Goal: Task Accomplishment & Management: Manage account settings

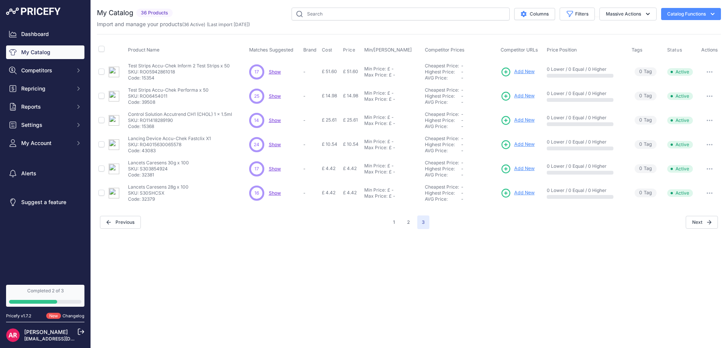
click at [269, 72] on span "Show" at bounding box center [275, 72] width 12 height 6
click at [47, 123] on span "Settings" at bounding box center [46, 125] width 50 height 8
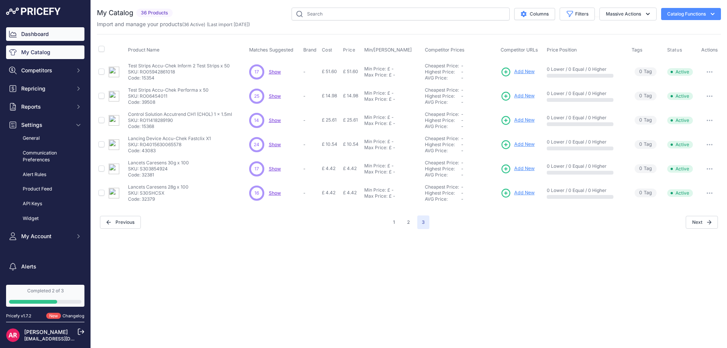
click at [40, 38] on link "Dashboard" at bounding box center [45, 34] width 78 height 14
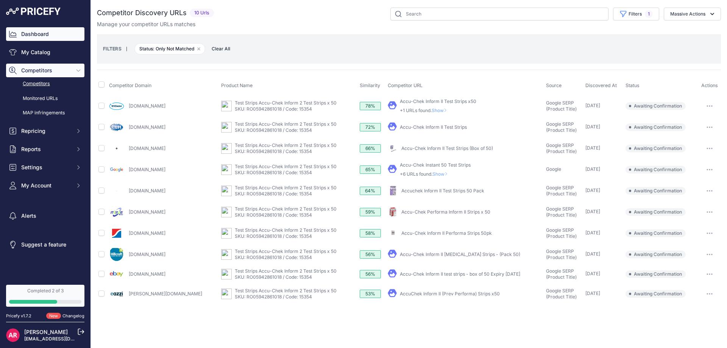
click at [50, 36] on link "Dashboard" at bounding box center [45, 34] width 78 height 14
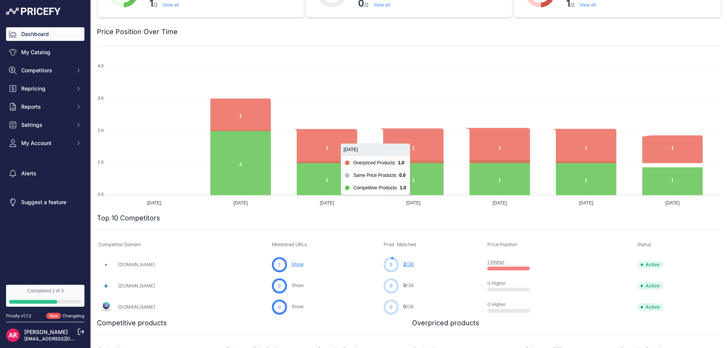
scroll to position [70, 0]
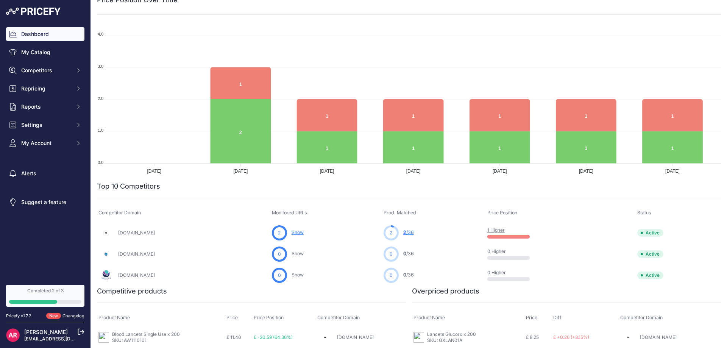
click at [530, 253] on p "0 Higher" at bounding box center [511, 251] width 48 height 6
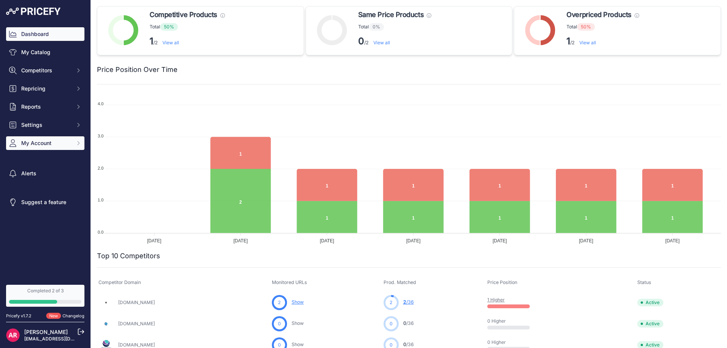
click at [52, 145] on span "My Account" at bounding box center [46, 143] width 50 height 8
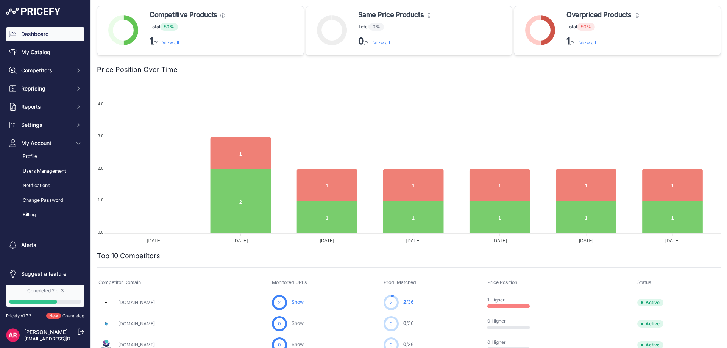
click at [32, 214] on link "Billing" at bounding box center [45, 214] width 78 height 13
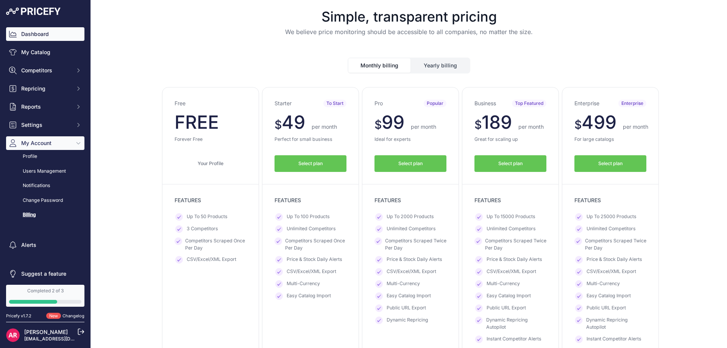
click at [44, 37] on link "Dashboard" at bounding box center [45, 34] width 78 height 14
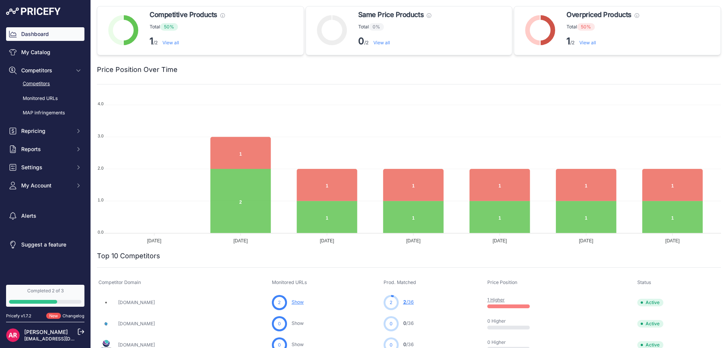
click at [45, 84] on link "Competitors" at bounding box center [45, 83] width 78 height 13
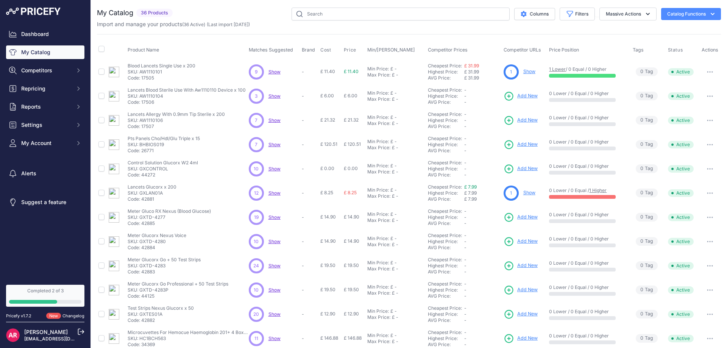
click at [276, 169] on span "Show" at bounding box center [274, 169] width 12 height 6
click at [47, 26] on div "Dashboard My Catalog Competitors Competitors Monitored URLs MAP infringements R…" at bounding box center [45, 141] width 90 height 282
click at [39, 36] on link "Dashboard" at bounding box center [45, 34] width 78 height 14
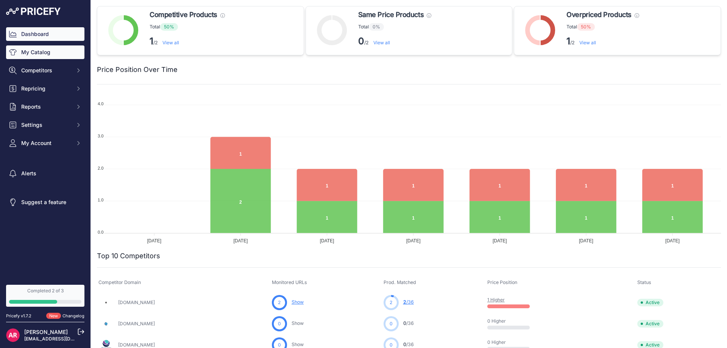
click at [43, 52] on link "My Catalog" at bounding box center [45, 52] width 78 height 14
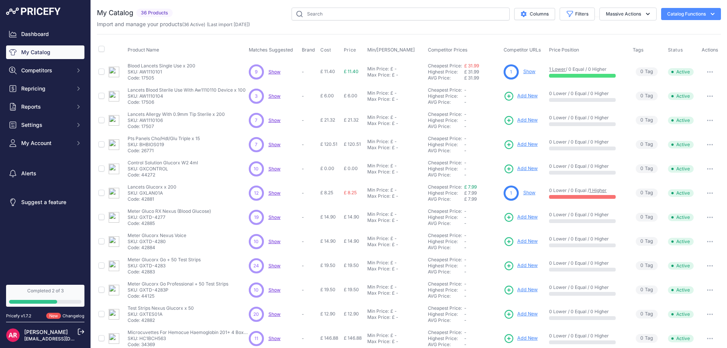
click at [273, 72] on span "Show" at bounding box center [274, 72] width 12 height 6
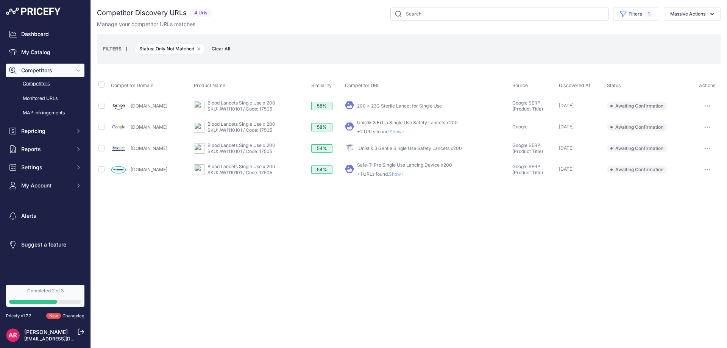
click at [704, 103] on button "button" at bounding box center [706, 106] width 15 height 11
drag, startPoint x: 574, startPoint y: 207, endPoint x: 565, endPoint y: 201, distance: 10.7
click at [572, 207] on div "Close You are not connected to the internet." at bounding box center [409, 174] width 636 height 348
click at [46, 34] on link "Dashboard" at bounding box center [45, 34] width 78 height 14
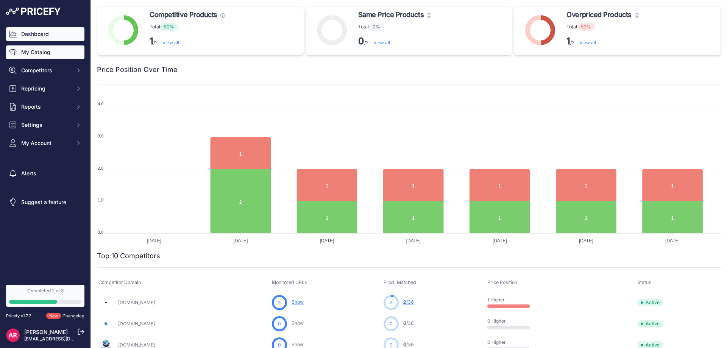
click at [40, 47] on link "My Catalog" at bounding box center [45, 52] width 78 height 14
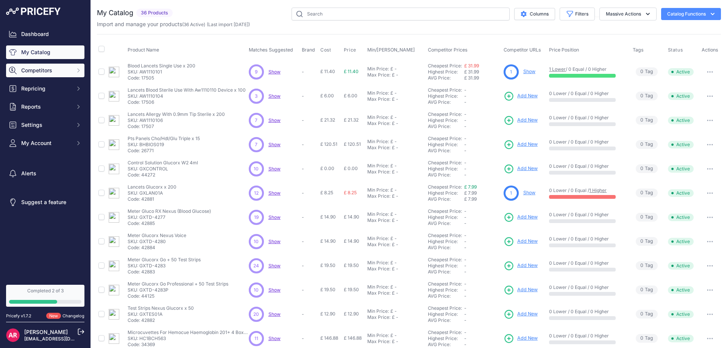
click at [67, 67] on span "Competitors" at bounding box center [46, 71] width 50 height 8
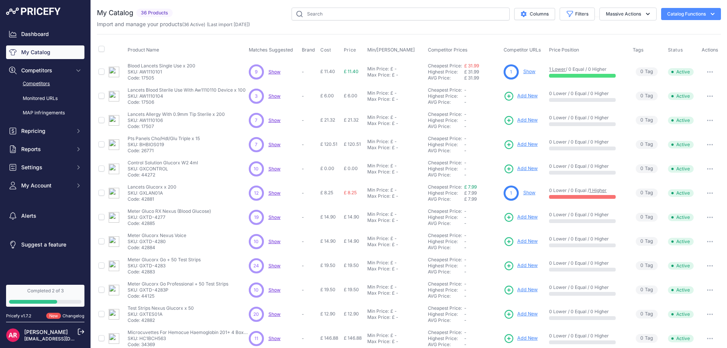
click at [42, 79] on link "Competitors" at bounding box center [45, 83] width 78 height 13
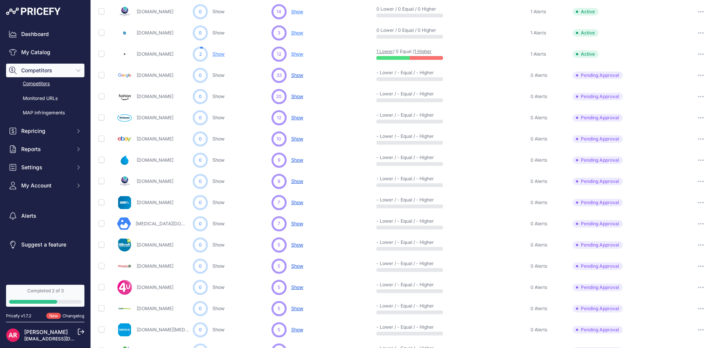
scroll to position [151, 0]
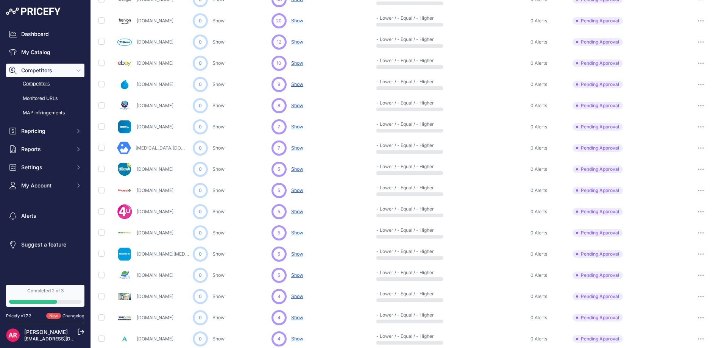
click at [695, 150] on button "button" at bounding box center [700, 148] width 15 height 11
click at [675, 187] on button "Exclude Competitor" at bounding box center [688, 188] width 62 height 12
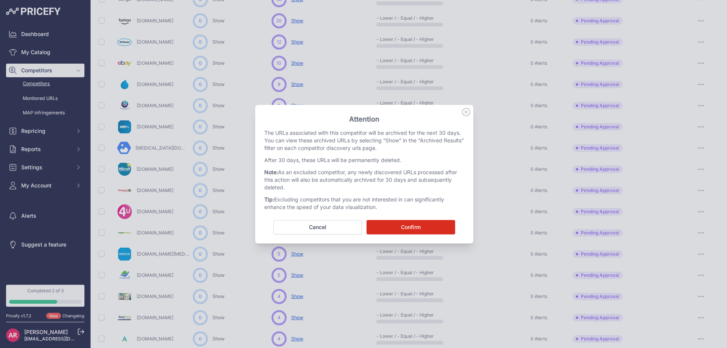
click at [394, 225] on button "Confirm" at bounding box center [410, 227] width 89 height 14
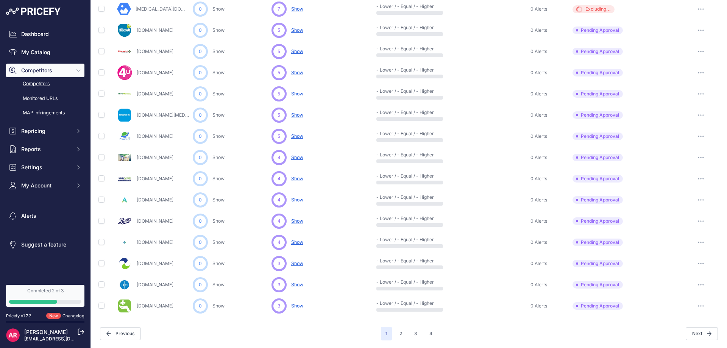
scroll to position [290, 0]
click at [51, 53] on link "My Catalog" at bounding box center [45, 52] width 78 height 14
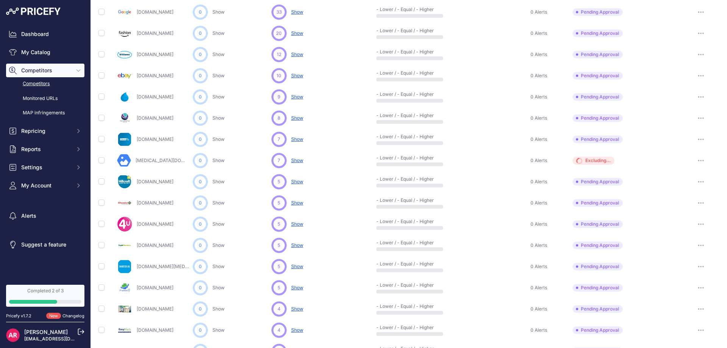
scroll to position [0, 0]
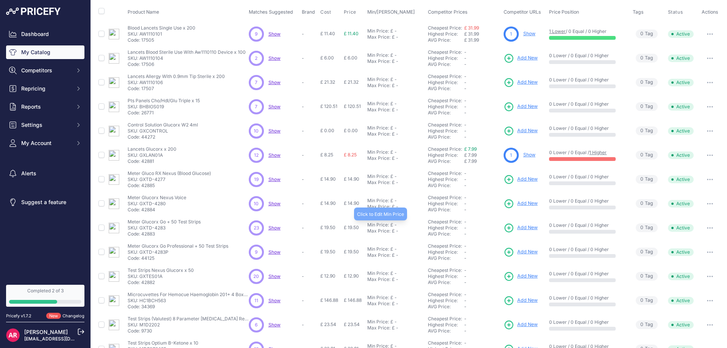
scroll to position [107, 0]
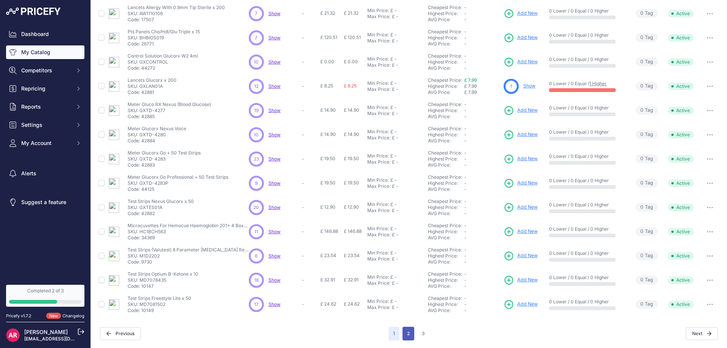
click at [402, 335] on button "2" at bounding box center [408, 334] width 12 height 14
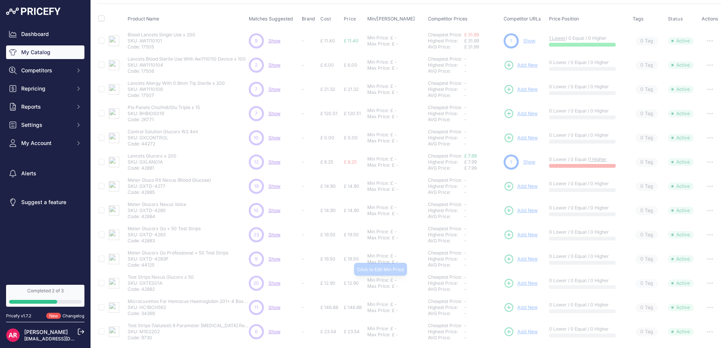
scroll to position [0, 0]
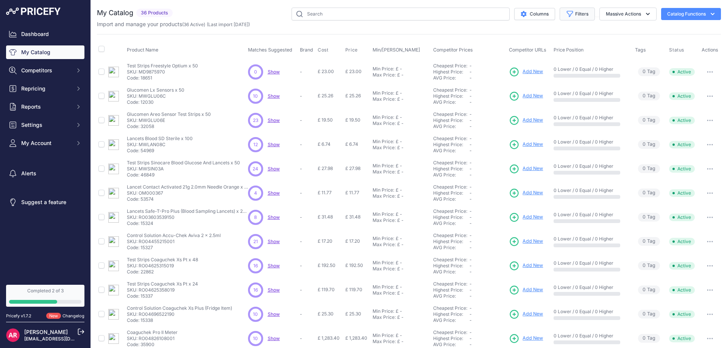
click at [584, 19] on button "Filters" at bounding box center [576, 14] width 35 height 13
click at [539, 47] on select "All Status Only Enabled Only Disabled" at bounding box center [552, 43] width 73 height 13
click at [482, 42] on th "Competitor Prices" at bounding box center [469, 49] width 76 height 19
click at [364, 17] on input "text" at bounding box center [400, 14] width 218 height 13
click at [671, 13] on button "Catalog Functions" at bounding box center [691, 14] width 60 height 12
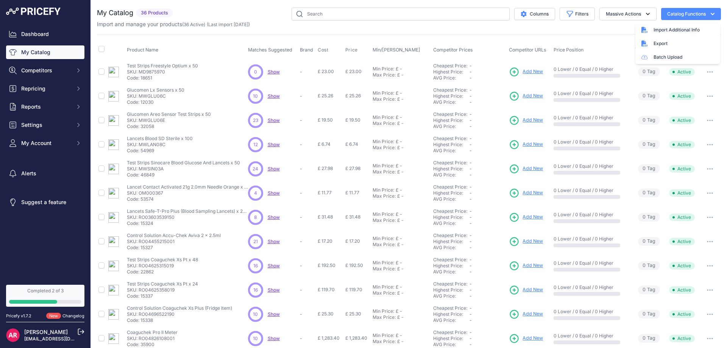
drag, startPoint x: 594, startPoint y: 29, endPoint x: 610, endPoint y: 22, distance: 17.8
click at [594, 29] on div "My Catalog 36 Products" at bounding box center [409, 227] width 624 height 439
click at [615, 18] on button "Massive Actions" at bounding box center [627, 14] width 57 height 13
click at [551, 23] on div "Import and manage your products ( 36 Active ) (Last import 4 Days ago)" at bounding box center [409, 24] width 624 height 8
click at [53, 69] on span "Competitors" at bounding box center [46, 71] width 50 height 8
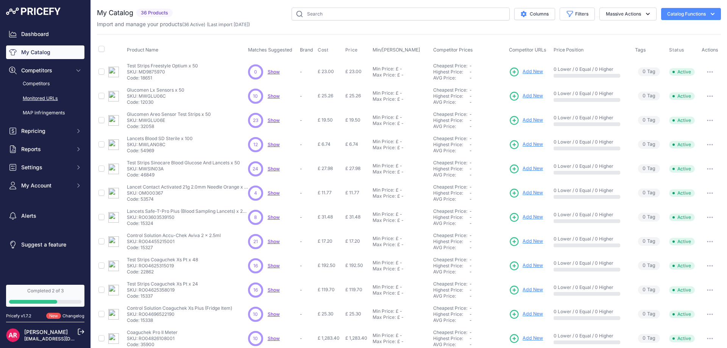
click at [51, 94] on link "Monitored URLs" at bounding box center [45, 98] width 78 height 13
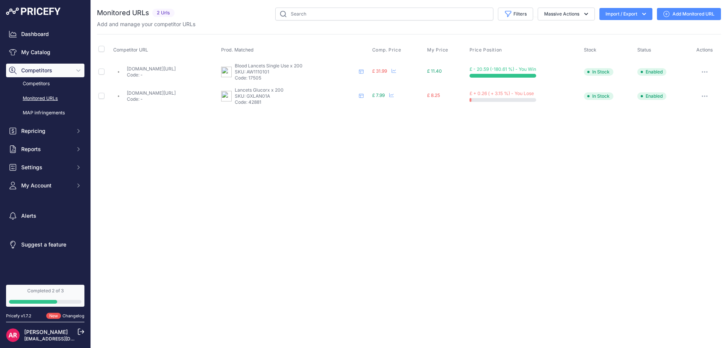
click at [153, 92] on link "medisave.co.uk/products/glucorx-lancets-x200?prirule_jdsnikfkfjsd=10234" at bounding box center [151, 93] width 49 height 6
click at [394, 97] on icon at bounding box center [391, 95] width 5 height 5
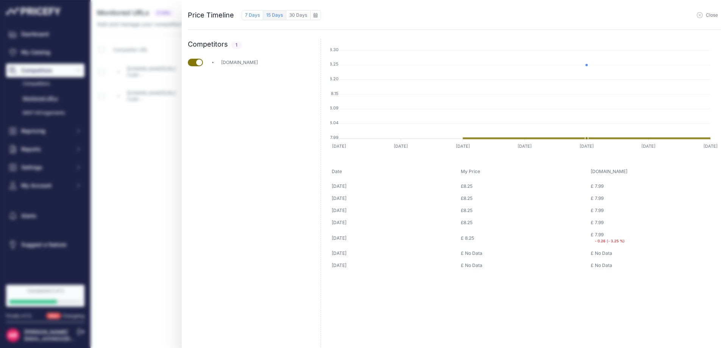
click at [278, 16] on button "15 Days" at bounding box center [274, 15] width 23 height 10
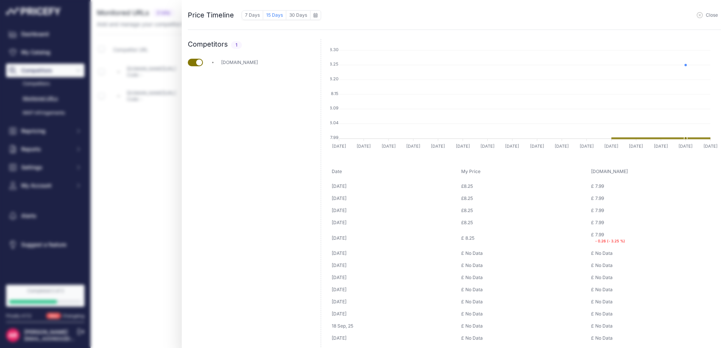
scroll to position [38, 0]
click at [702, 17] on icon "button" at bounding box center [699, 15] width 6 height 6
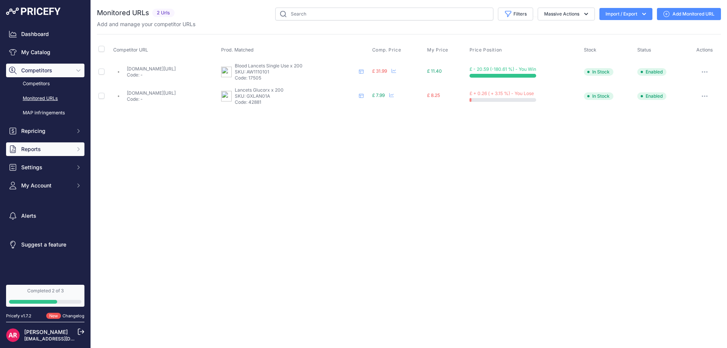
click at [34, 150] on span "Reports" at bounding box center [46, 149] width 50 height 8
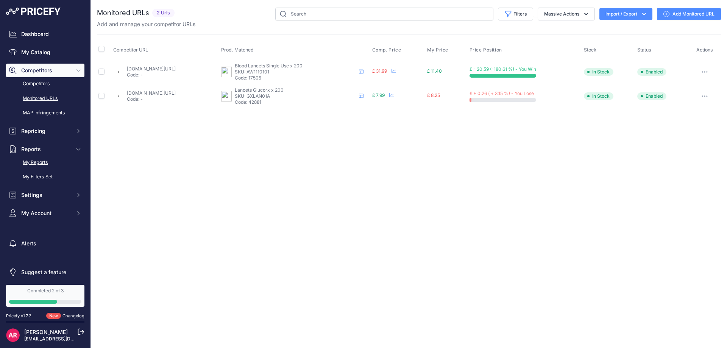
click at [38, 162] on link "My Reports" at bounding box center [45, 162] width 78 height 13
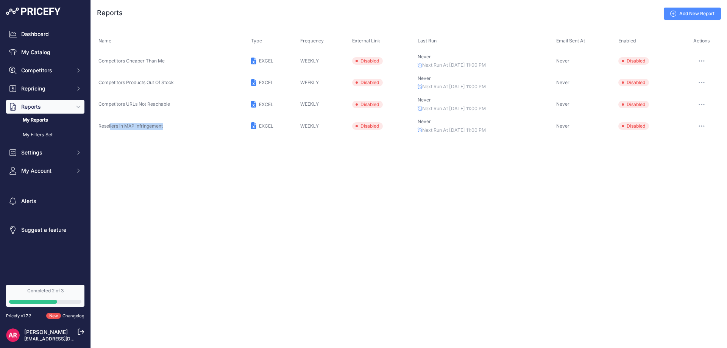
drag, startPoint x: 111, startPoint y: 127, endPoint x: 162, endPoint y: 140, distance: 53.0
click at [164, 127] on td "Resellers in MAP infringement" at bounding box center [173, 126] width 153 height 22
click at [50, 33] on link "Dashboard" at bounding box center [45, 34] width 78 height 14
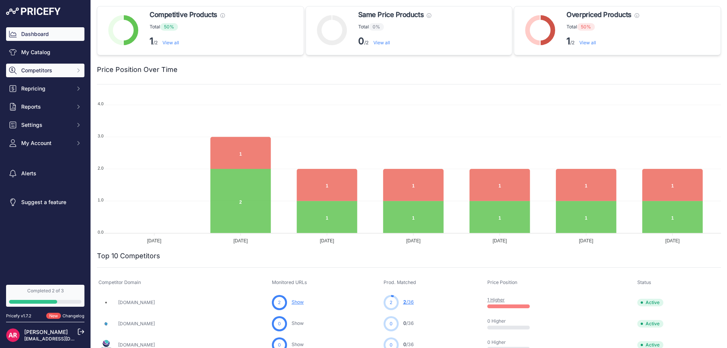
drag, startPoint x: 50, startPoint y: 48, endPoint x: 48, endPoint y: 64, distance: 16.0
click at [50, 48] on link "My Catalog" at bounding box center [45, 52] width 78 height 14
